Goal: Navigation & Orientation: Find specific page/section

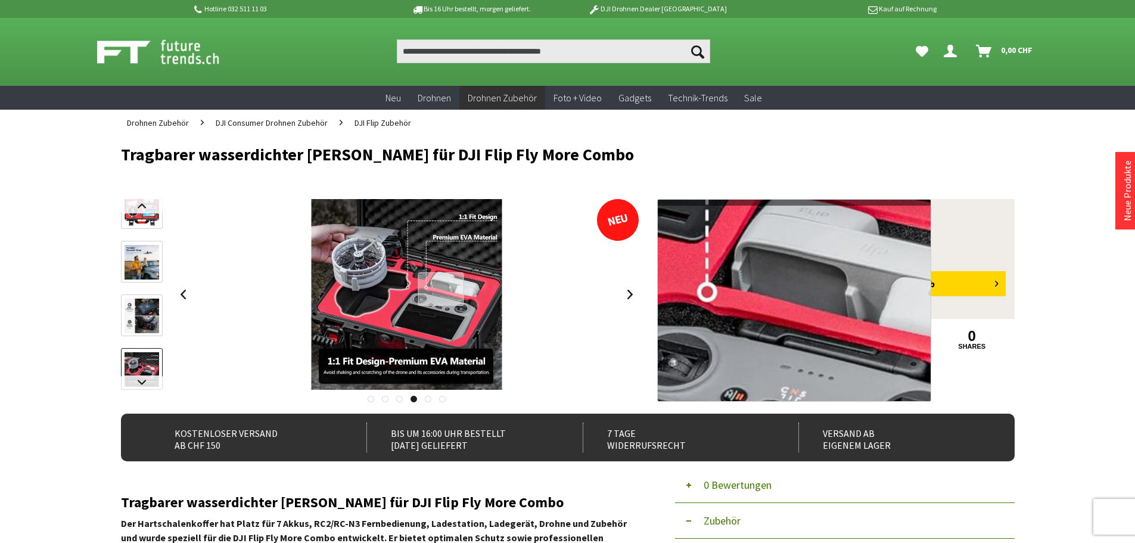
click at [441, 289] on div at bounding box center [441, 289] width 46 height 34
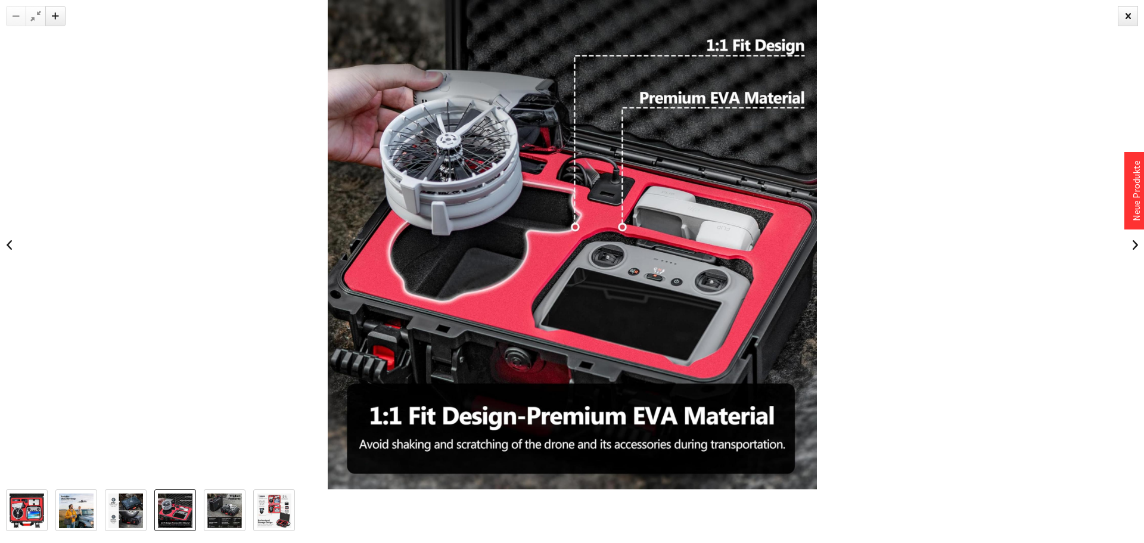
click at [70, 507] on img at bounding box center [76, 511] width 35 height 35
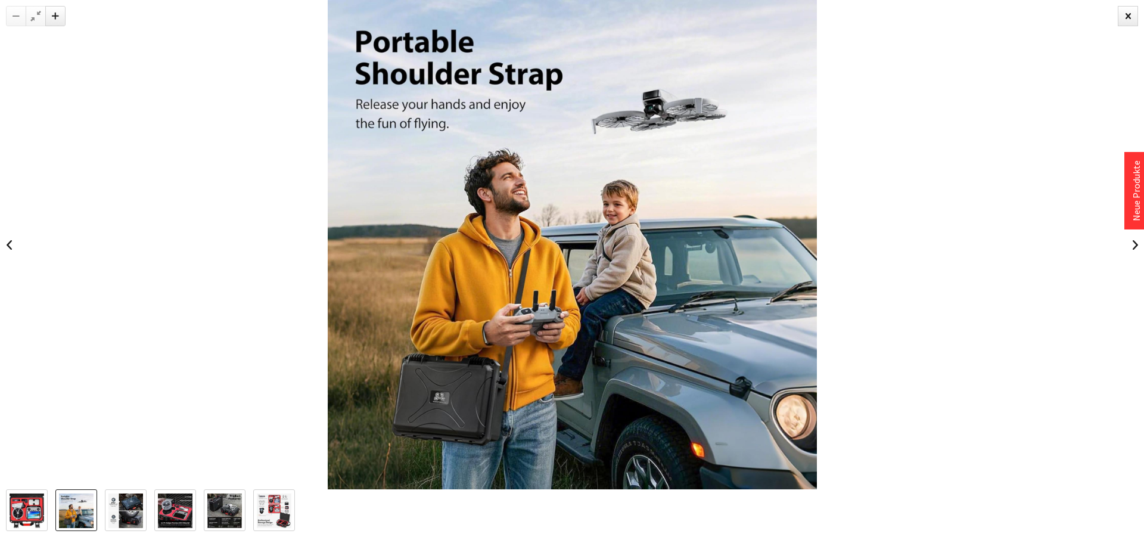
click at [27, 504] on img at bounding box center [27, 511] width 35 height 35
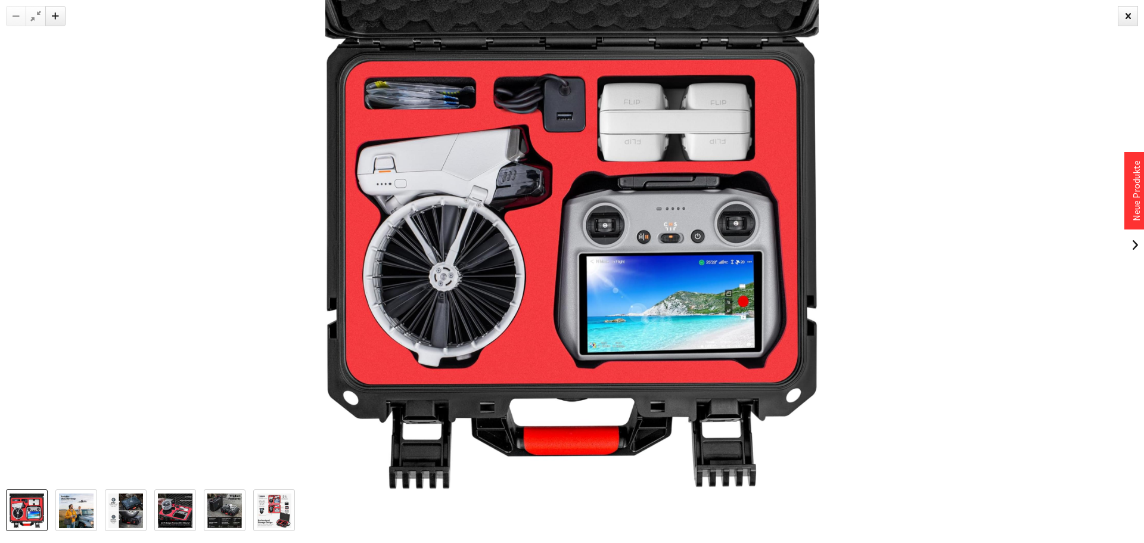
click at [262, 507] on img at bounding box center [274, 511] width 35 height 35
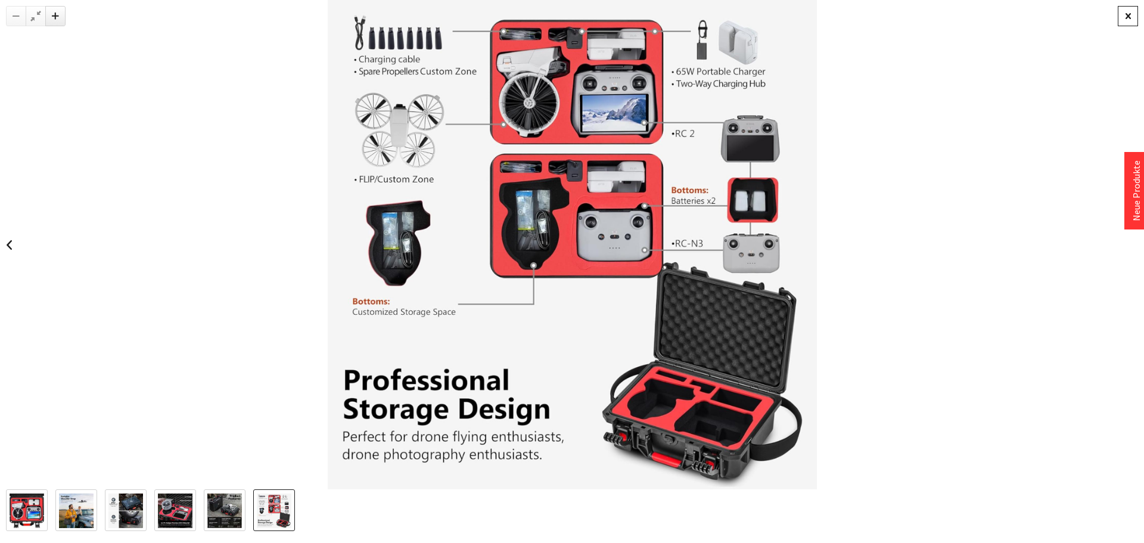
click at [1129, 15] on div at bounding box center [1128, 16] width 20 height 20
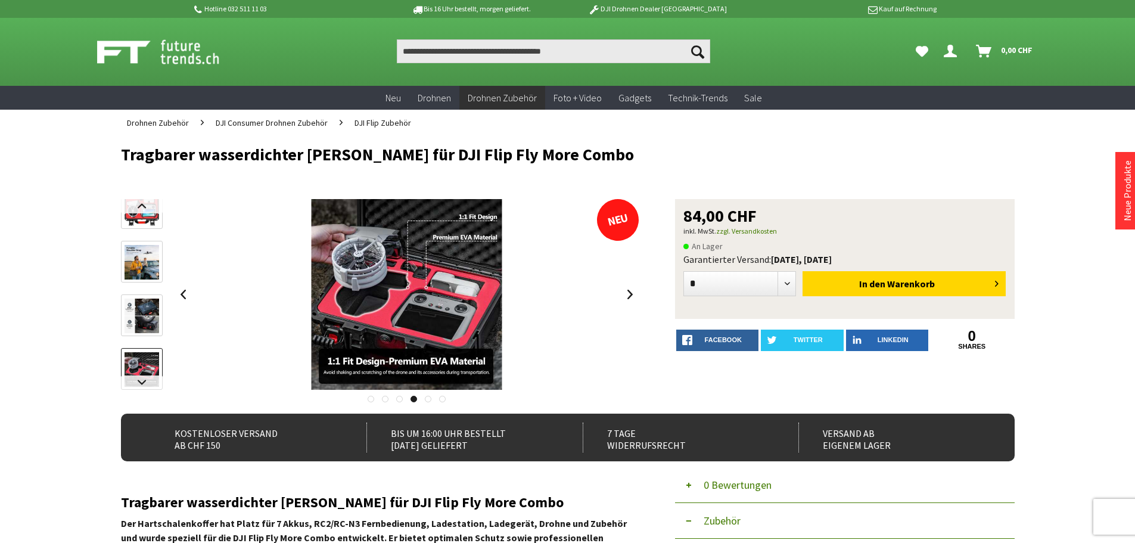
click at [154, 263] on img at bounding box center [142, 262] width 35 height 35
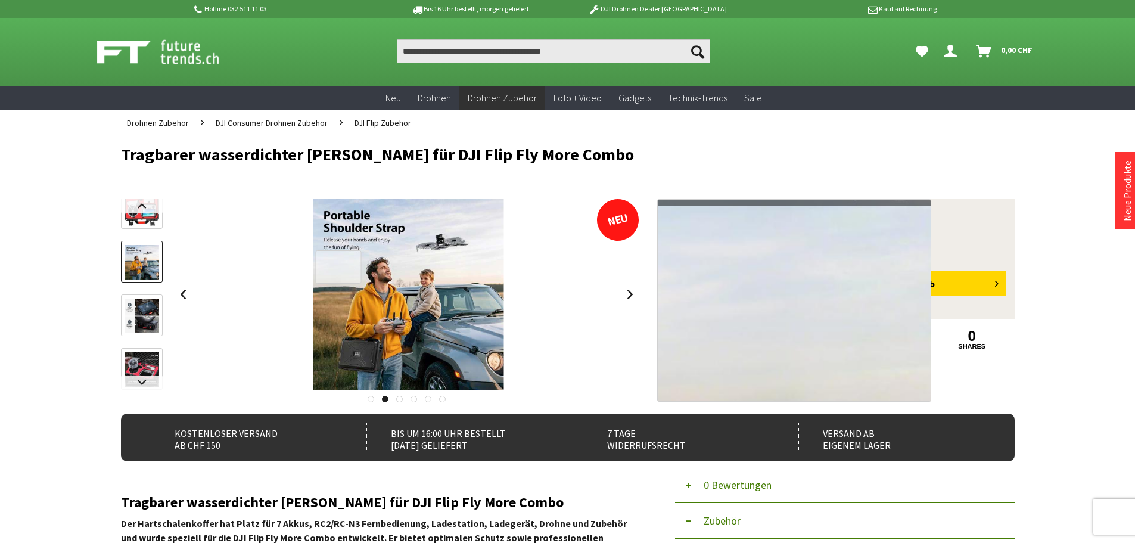
click at [339, 267] on div at bounding box center [339, 267] width 46 height 34
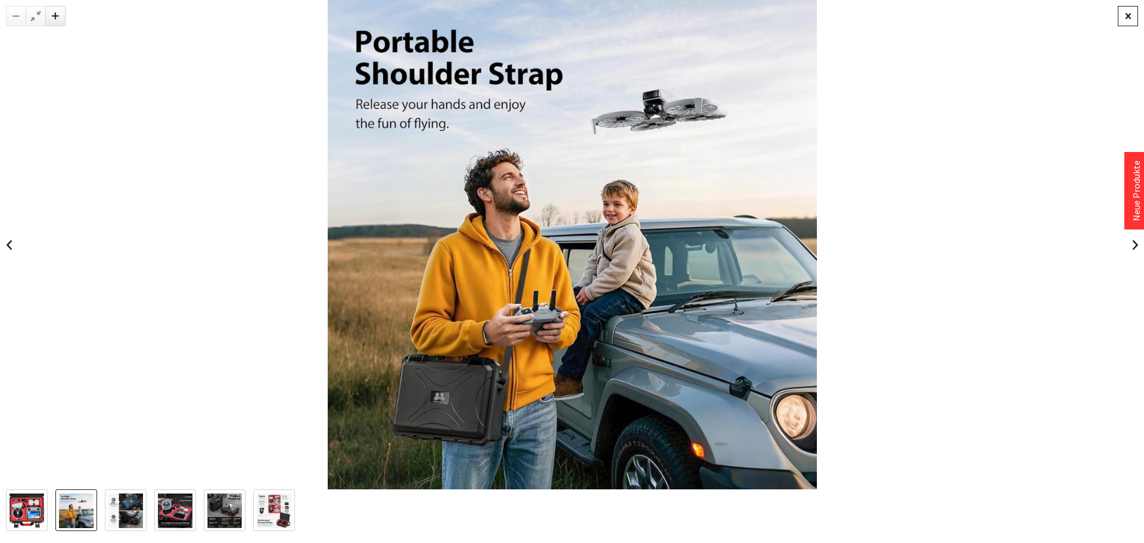
click at [1128, 17] on div at bounding box center [1128, 16] width 20 height 20
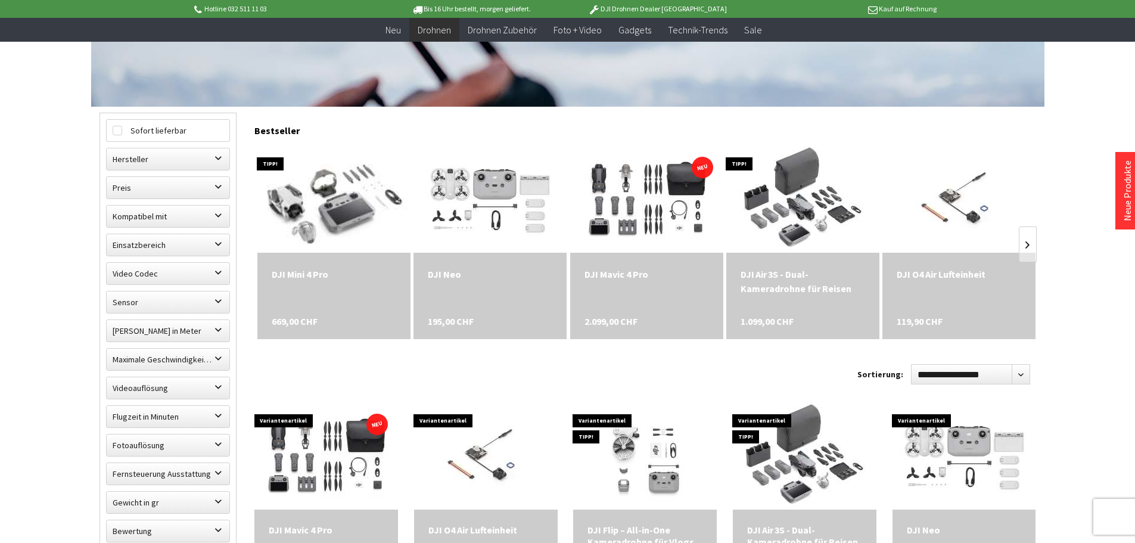
scroll to position [298, 0]
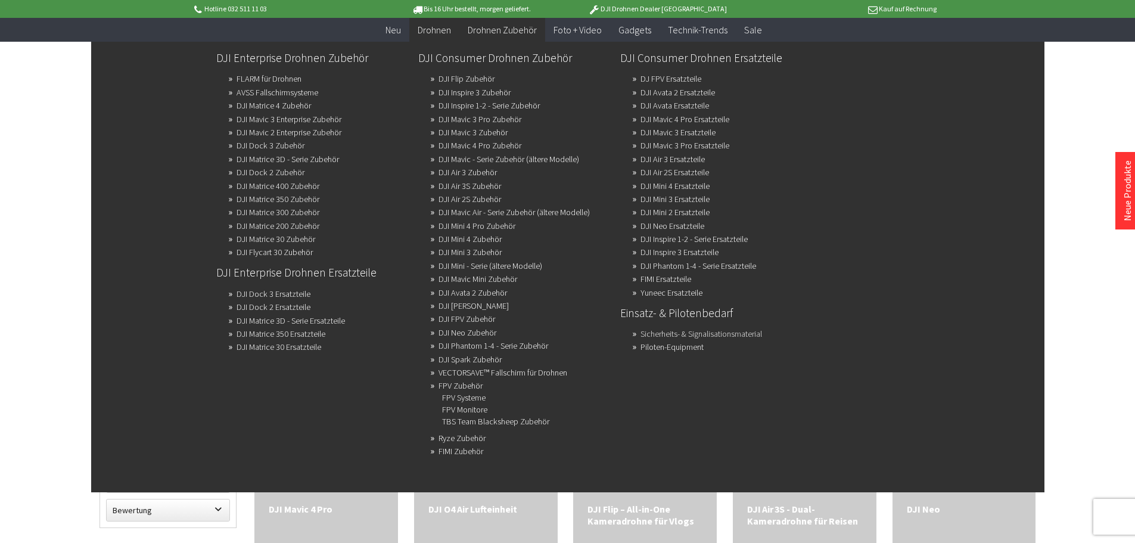
click at [693, 333] on link "Sicherheits- & Signalisationsmaterial" at bounding box center [702, 333] width 122 height 17
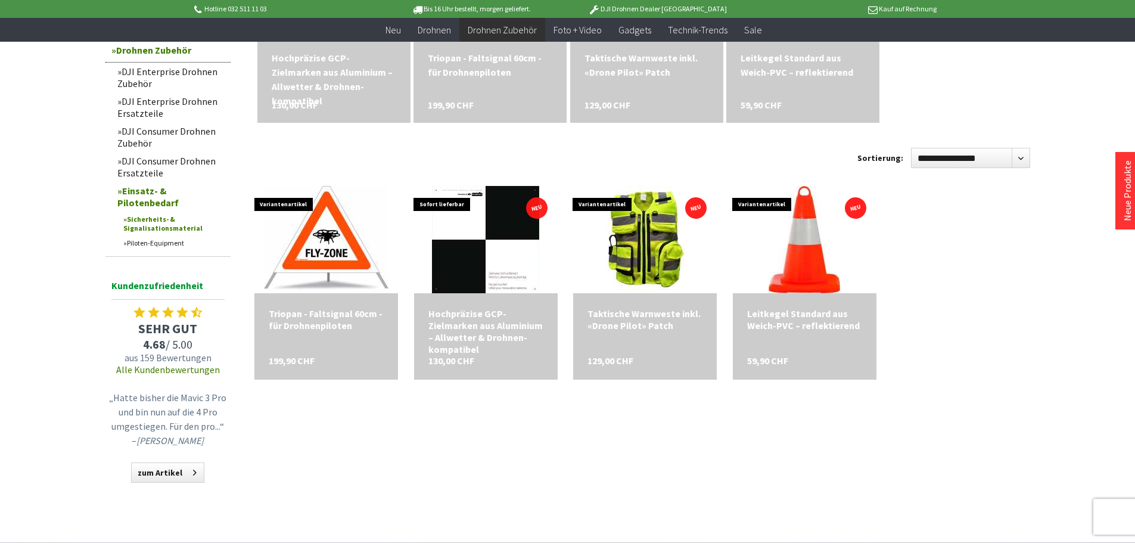
scroll to position [268, 0]
